Goal: Task Accomplishment & Management: Manage account settings

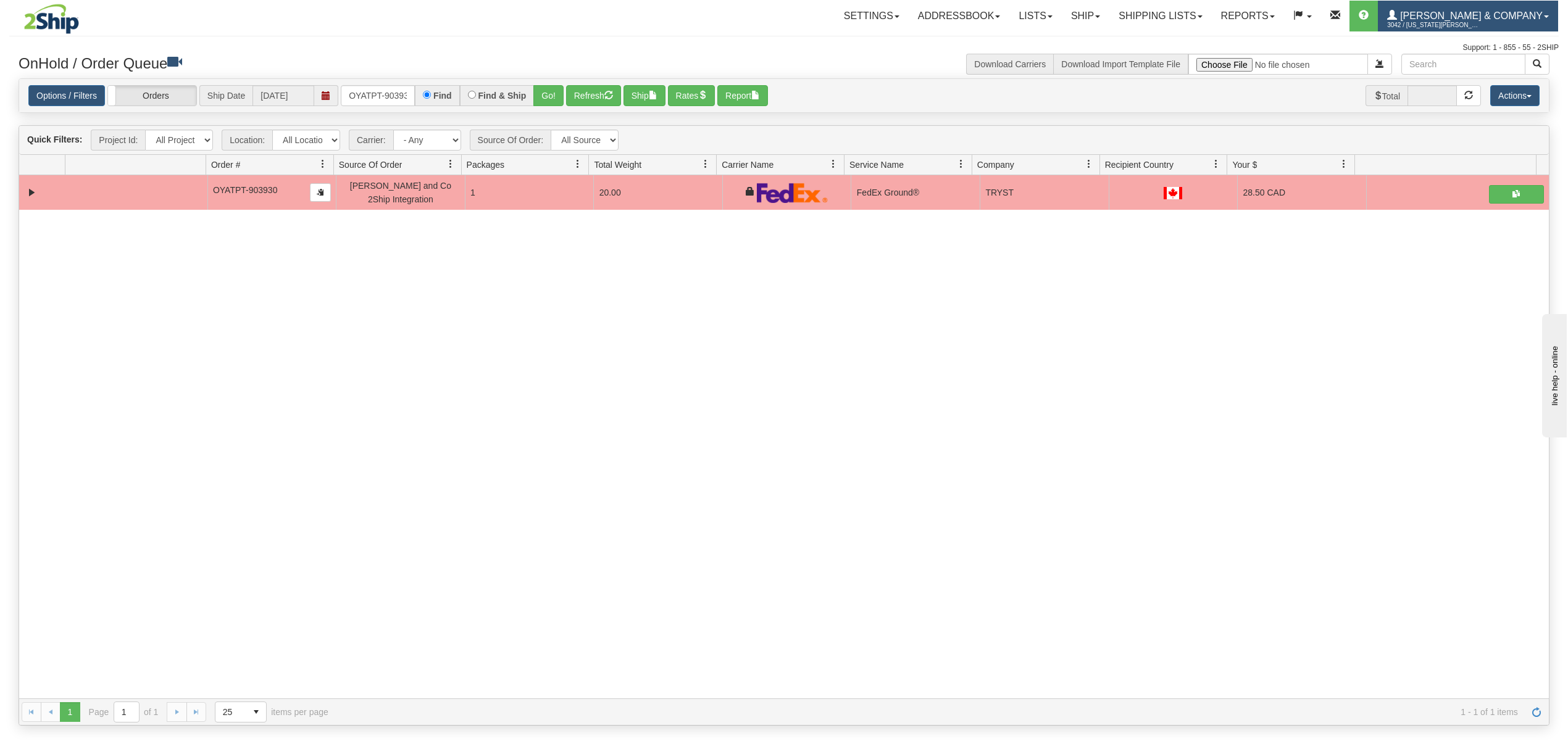
click at [1479, 19] on span "3042 / [US_STATE][PERSON_NAME]" at bounding box center [1433, 26] width 93 height 12
click at [1499, 74] on link "LOG OUT" at bounding box center [1494, 75] width 125 height 16
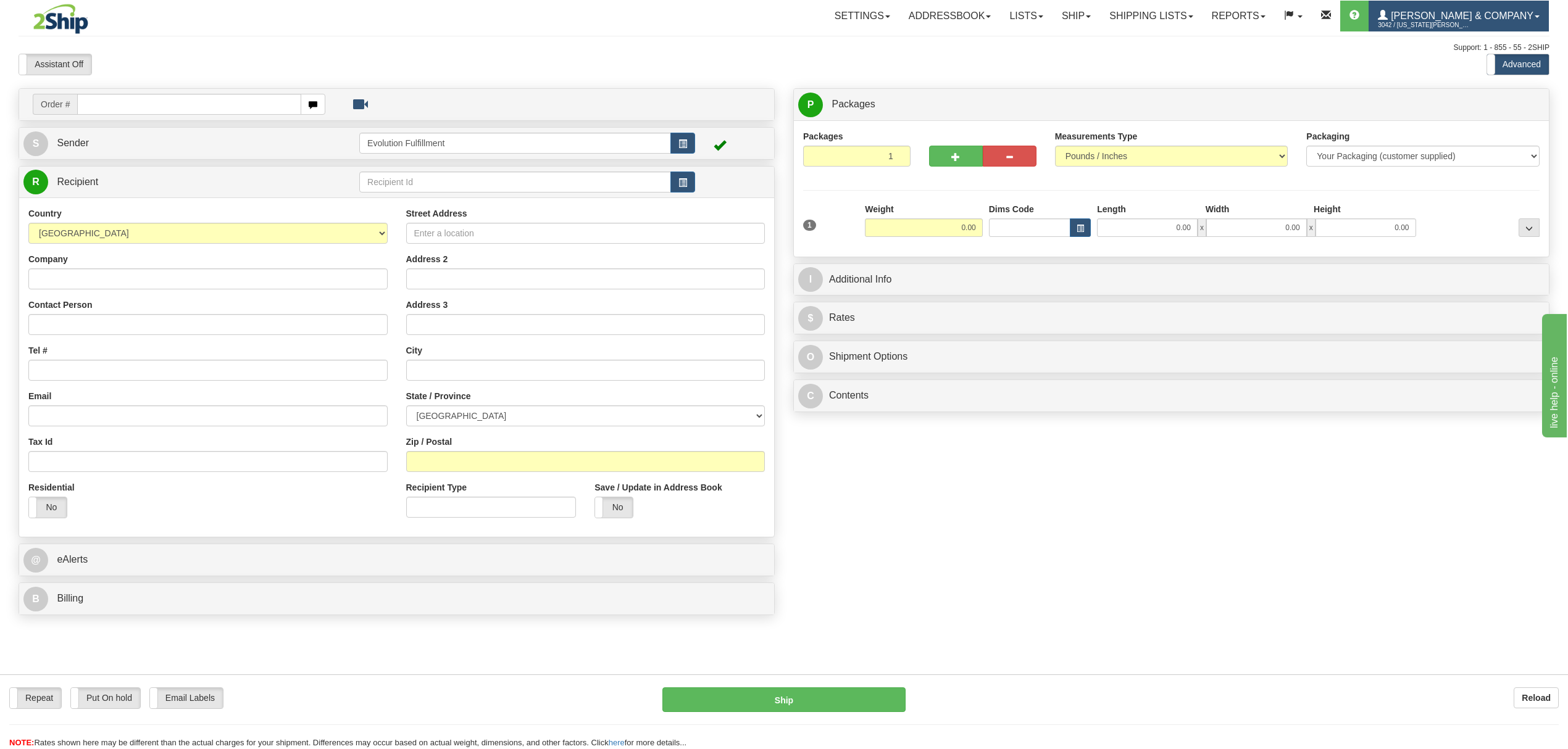
drag, startPoint x: 1471, startPoint y: 22, endPoint x: 1475, endPoint y: 30, distance: 8.9
click at [1471, 22] on span "3042 / [US_STATE][PERSON_NAME]" at bounding box center [1424, 26] width 93 height 12
click at [1481, 73] on span "LOG OUT" at bounding box center [1466, 74] width 39 height 10
